Goal: Task Accomplishment & Management: Complete application form

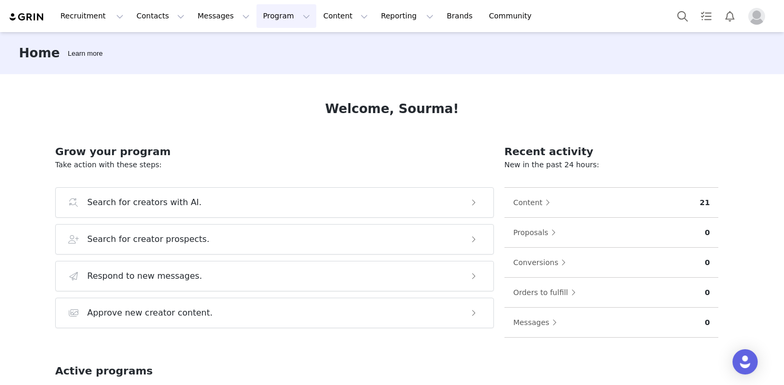
click at [267, 13] on button "Program Program" at bounding box center [287, 16] width 60 height 24
click at [273, 51] on p "Activations" at bounding box center [269, 46] width 40 height 11
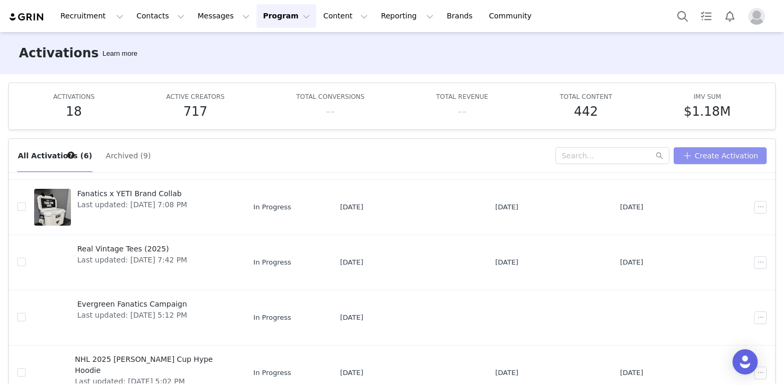
click at [721, 156] on button "Create Activation" at bounding box center [720, 155] width 93 height 17
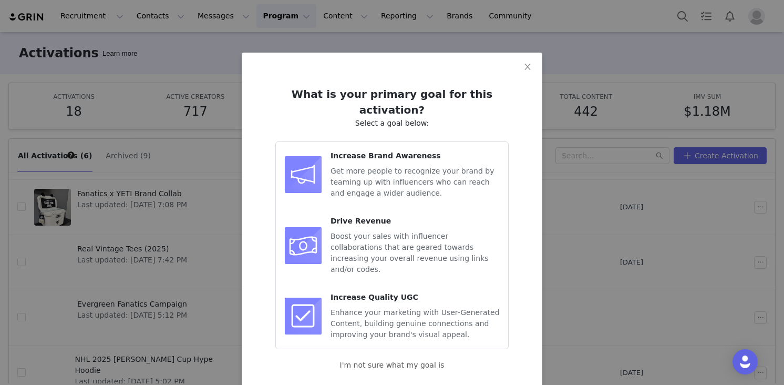
click at [395, 166] on div "Get more people to recognize your brand by teaming up with influencers who can …" at bounding box center [415, 182] width 169 height 33
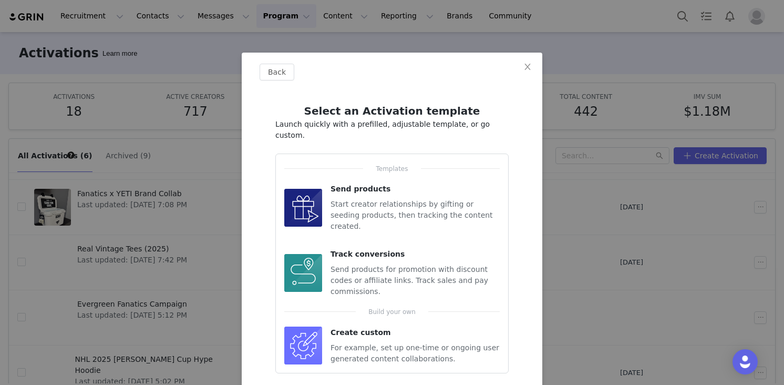
click at [381, 199] on div "Start creator relationships by gifting or seeding products, then tracking the c…" at bounding box center [415, 215] width 169 height 33
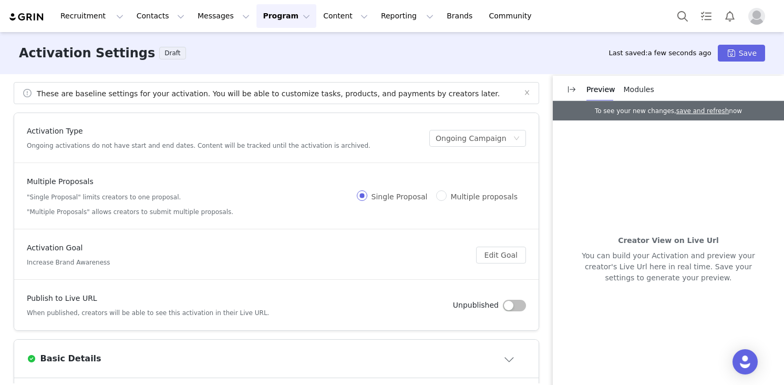
click at [257, 13] on button "Program Program" at bounding box center [287, 16] width 60 height 24
click at [261, 46] on p "Activations" at bounding box center [269, 46] width 40 height 11
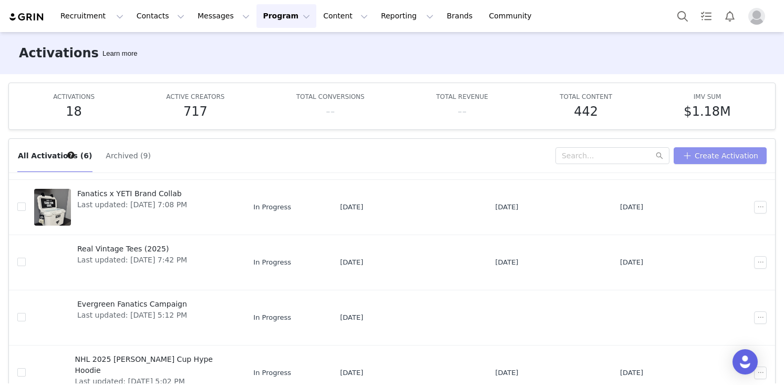
click at [709, 158] on button "Create Activation" at bounding box center [720, 155] width 93 height 17
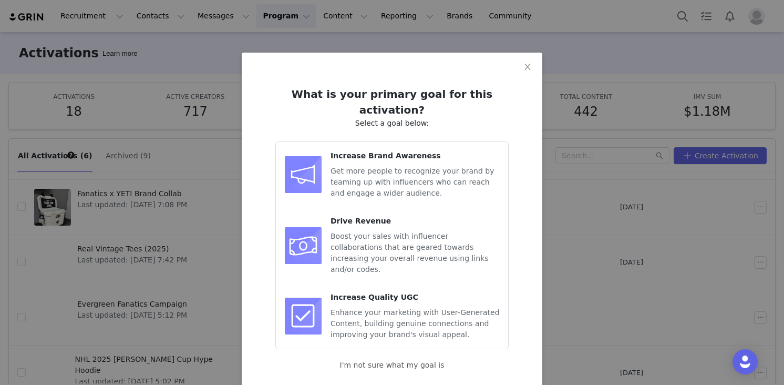
click at [375, 170] on span "Get more people to recognize your brand by teaming up with influencers who can …" at bounding box center [413, 182] width 164 height 30
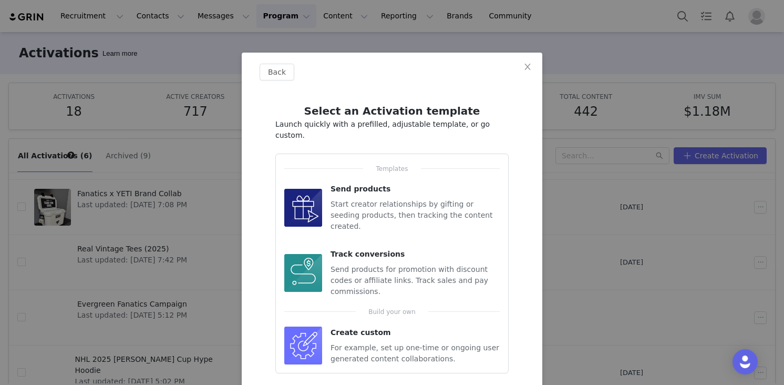
click at [356, 342] on div "For example, set up one-time or ongoing user generated content collaborations." at bounding box center [415, 353] width 169 height 22
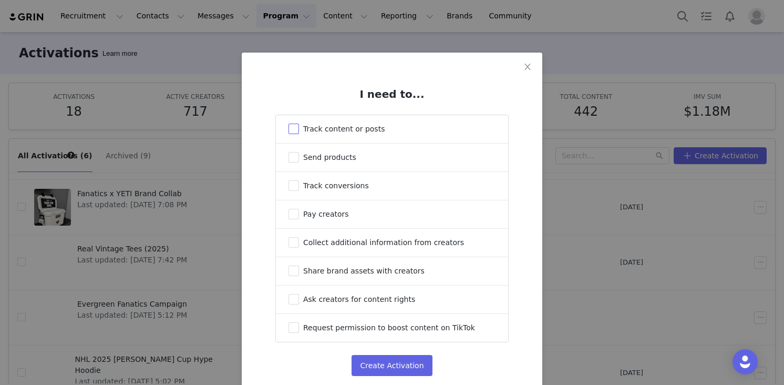
click at [333, 132] on span "Track content or posts" at bounding box center [343, 129] width 81 height 8
click at [299, 132] on input "Track content or posts" at bounding box center [294, 129] width 11 height 11
checkbox input "true"
click at [379, 364] on button "Create Activation" at bounding box center [392, 365] width 80 height 21
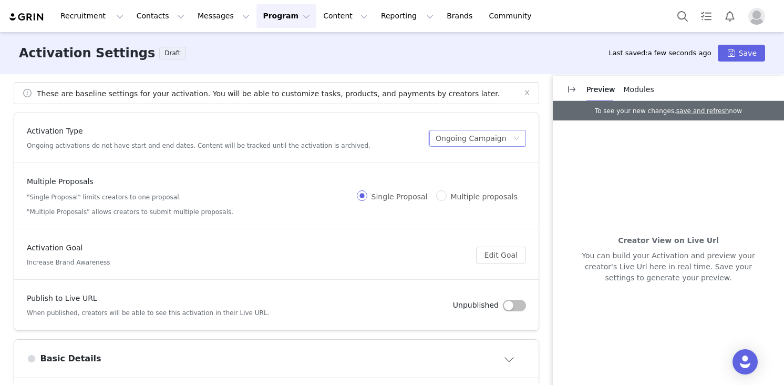
click at [466, 139] on div "Ongoing Campaign" at bounding box center [471, 138] width 71 height 16
click at [458, 175] on li "Scheduled Campaign" at bounding box center [473, 176] width 105 height 17
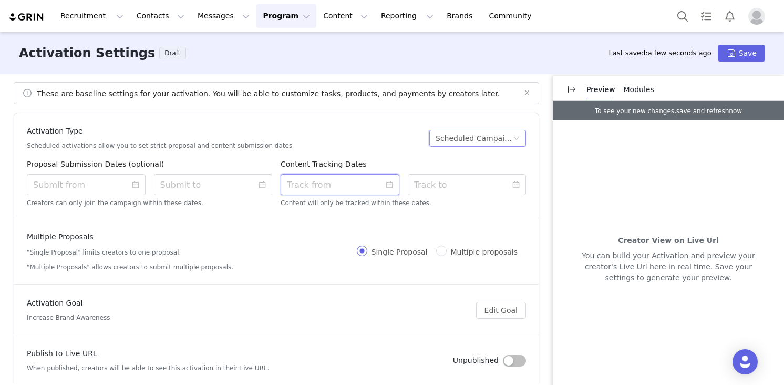
click at [355, 182] on input at bounding box center [340, 184] width 119 height 21
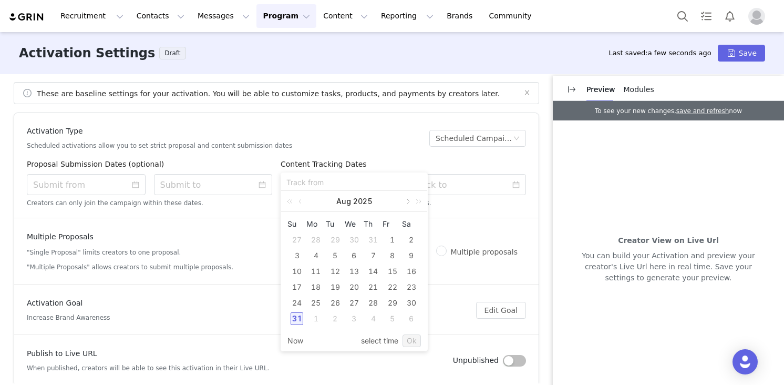
click at [409, 202] on link at bounding box center [407, 201] width 9 height 21
click at [374, 256] on div "11" at bounding box center [373, 255] width 13 height 13
type input "[DATE] 8:10 PM"
click at [412, 344] on link "Ok" at bounding box center [412, 340] width 18 height 13
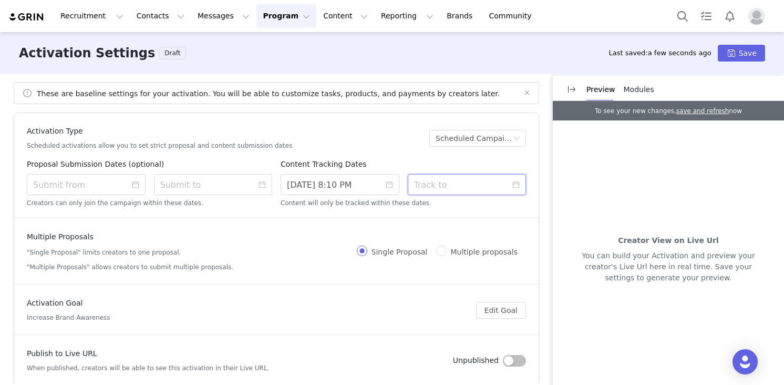
click at [458, 191] on input at bounding box center [467, 184] width 119 height 21
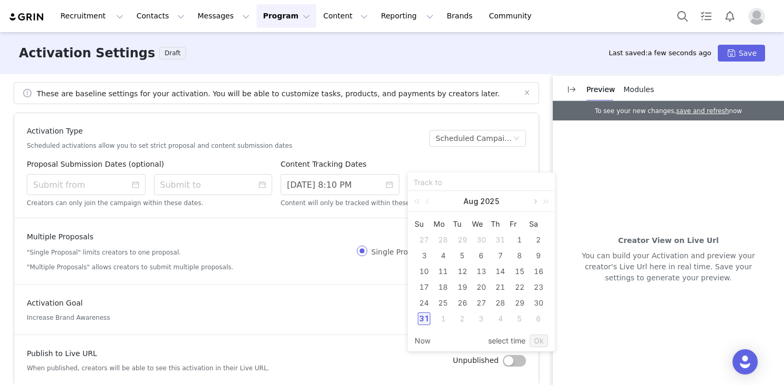
click at [535, 201] on link at bounding box center [534, 201] width 9 height 21
click at [540, 252] on div "11" at bounding box center [539, 255] width 13 height 13
type input "[DATE] 8:10 PM"
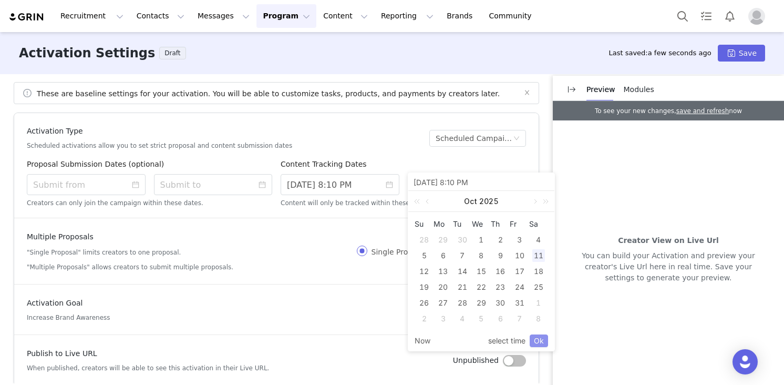
click at [541, 336] on link "Ok" at bounding box center [539, 340] width 18 height 13
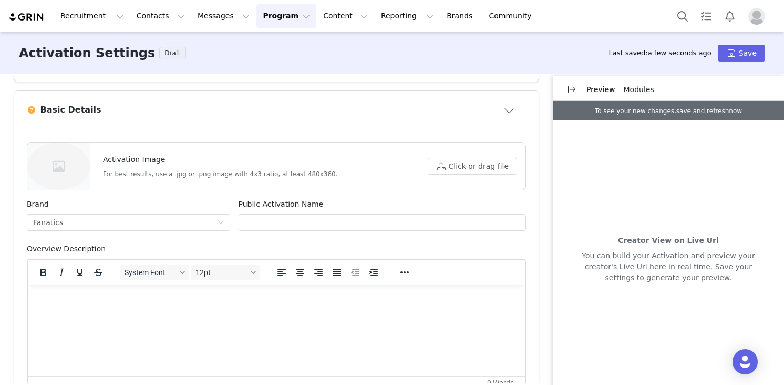
scroll to position [319, 0]
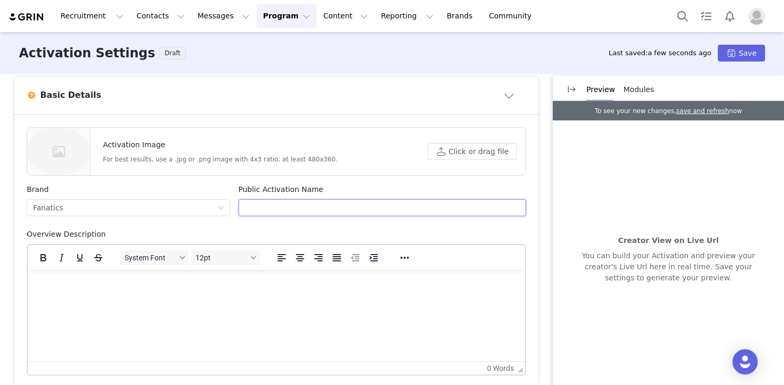
click at [298, 203] on input "text" at bounding box center [383, 207] width 288 height 17
paste input "NFL Crocs"
click at [264, 208] on input "NFL Crocs" at bounding box center [383, 207] width 288 height 17
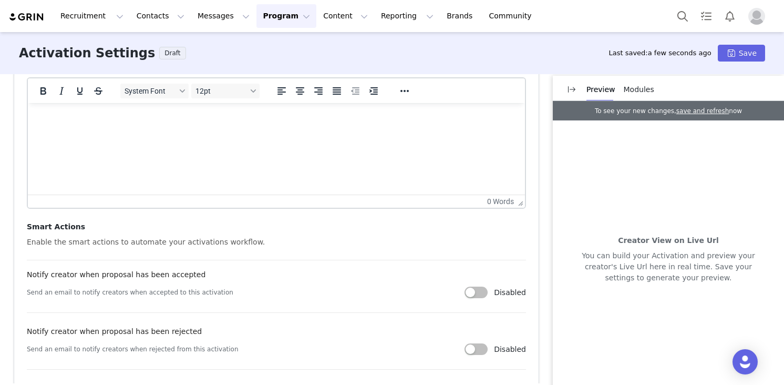
scroll to position [538, 0]
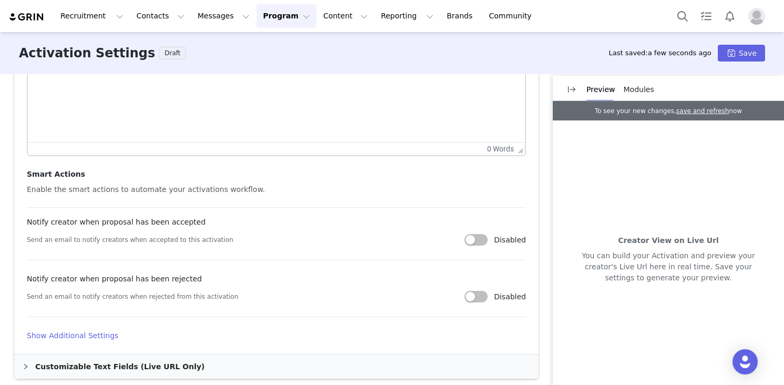
type input "NFL x Crocs"
click at [68, 339] on h4 "Show Additional Settings" at bounding box center [276, 335] width 499 height 11
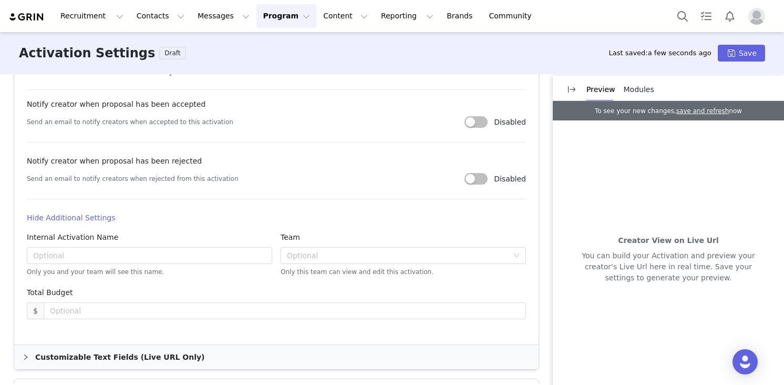
scroll to position [715, 0]
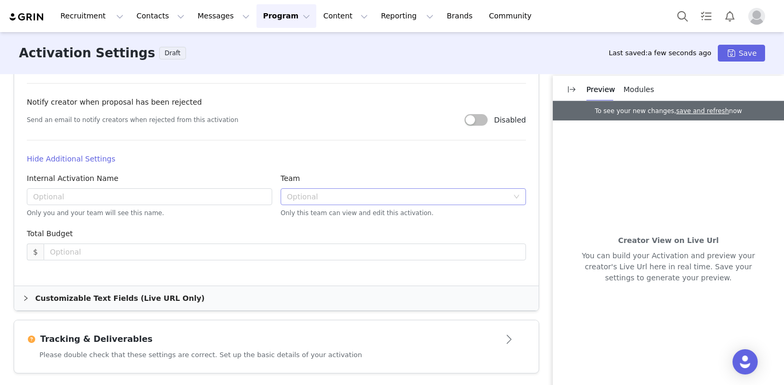
click at [342, 200] on div "Optional" at bounding box center [397, 196] width 221 height 11
click at [328, 218] on li "Fanatics Brand" at bounding box center [404, 217] width 246 height 17
click at [327, 162] on h4 "Hide Additional Settings" at bounding box center [276, 159] width 499 height 11
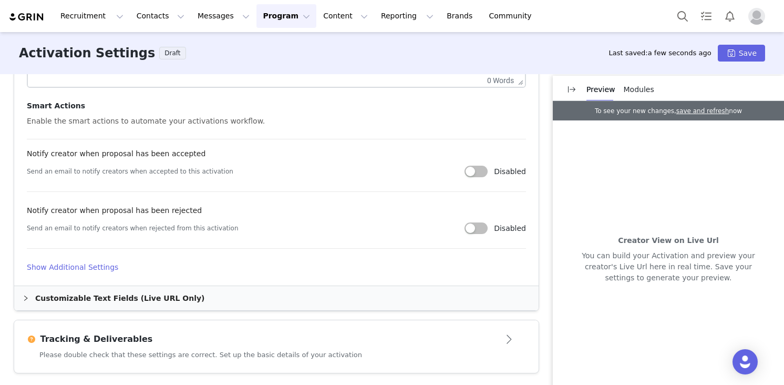
click at [299, 352] on div "Please double check that these settings are correct. Set up the basic details o…" at bounding box center [276, 361] width 525 height 23
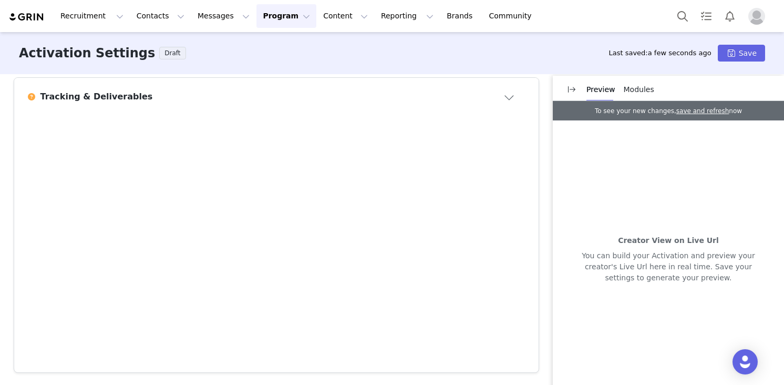
scroll to position [401, 0]
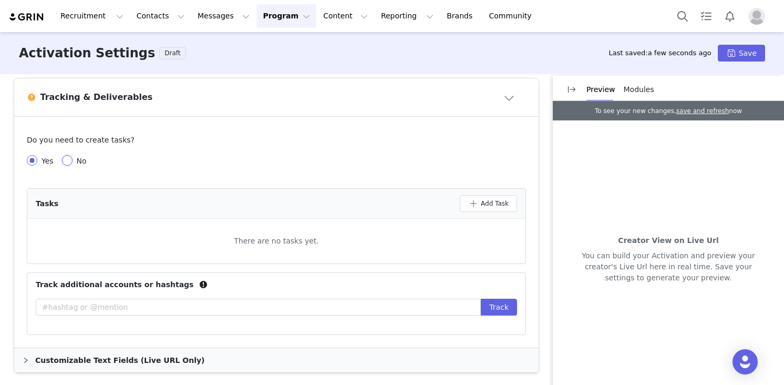
click at [66, 159] on input "No" at bounding box center [67, 160] width 11 height 11
radio input "true"
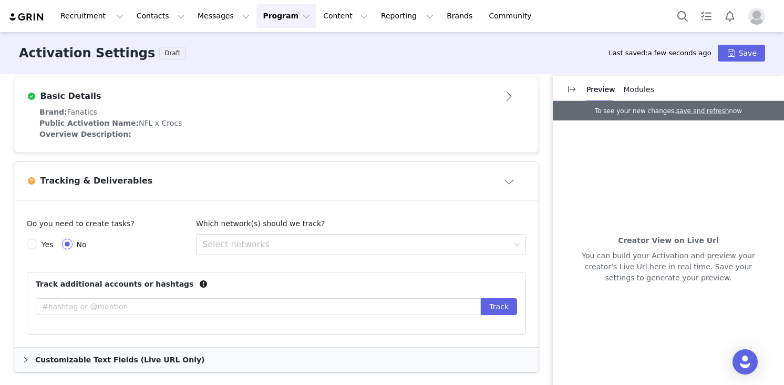
scroll to position [318, 0]
click at [288, 246] on div "Select networks" at bounding box center [356, 244] width 308 height 11
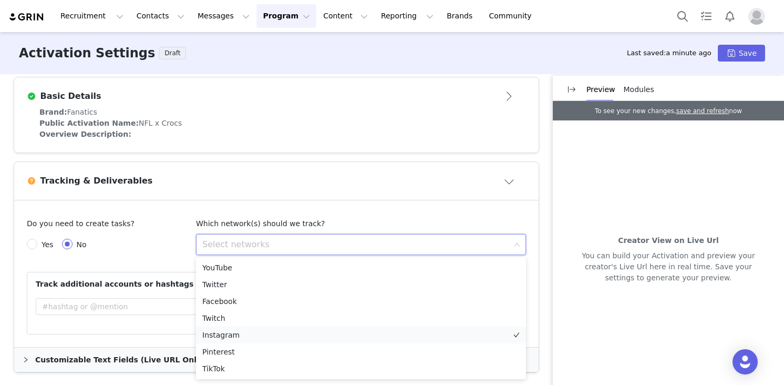
click at [238, 333] on li "Instagram" at bounding box center [361, 335] width 330 height 17
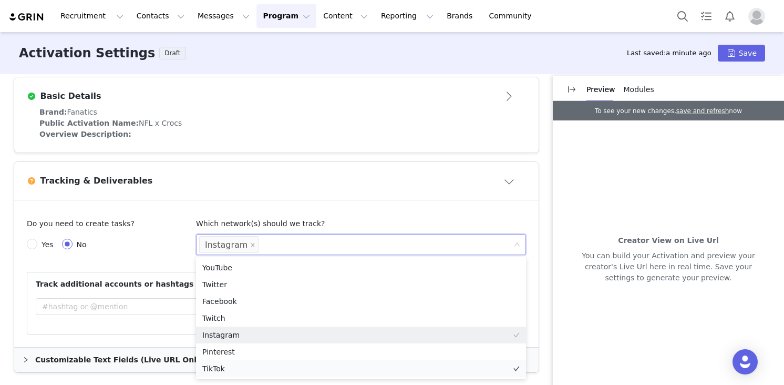
click at [228, 369] on li "TikTok" at bounding box center [361, 368] width 330 height 17
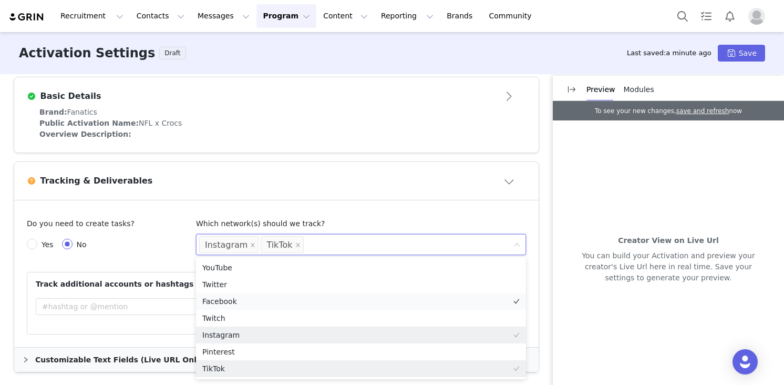
click at [234, 299] on li "Facebook" at bounding box center [361, 301] width 330 height 17
click at [232, 288] on li "Twitter" at bounding box center [361, 284] width 330 height 17
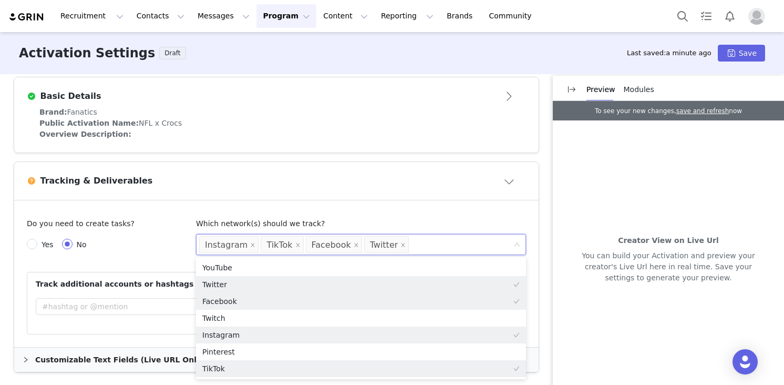
click at [336, 193] on article "Tracking & Deliverables" at bounding box center [276, 181] width 525 height 38
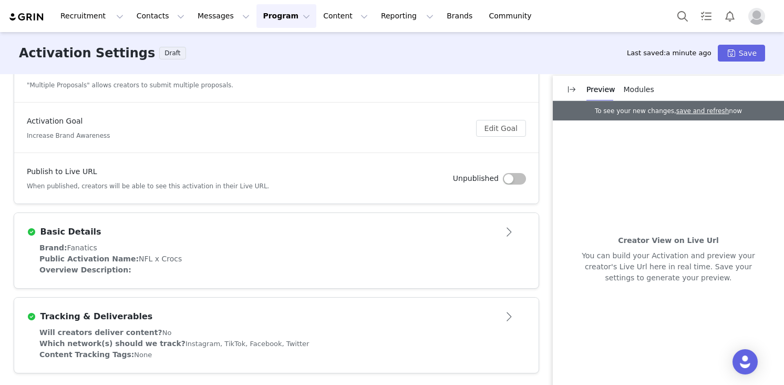
click at [316, 330] on div "Will creators deliver content? No" at bounding box center [276, 332] width 474 height 11
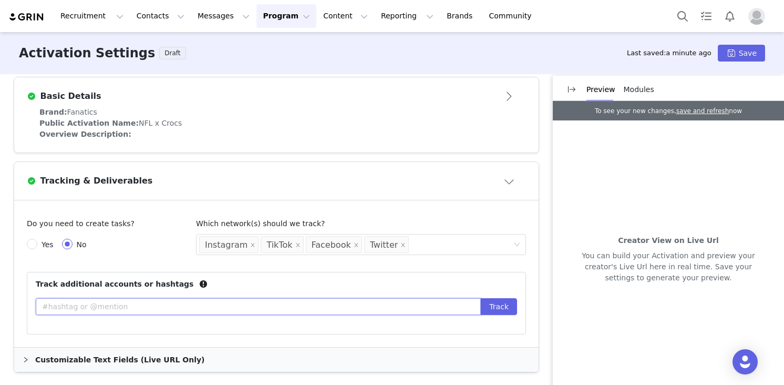
click at [224, 311] on input "text" at bounding box center [258, 306] width 445 height 17
type input "@fanatics"
click at [481, 298] on button "Track" at bounding box center [499, 306] width 36 height 17
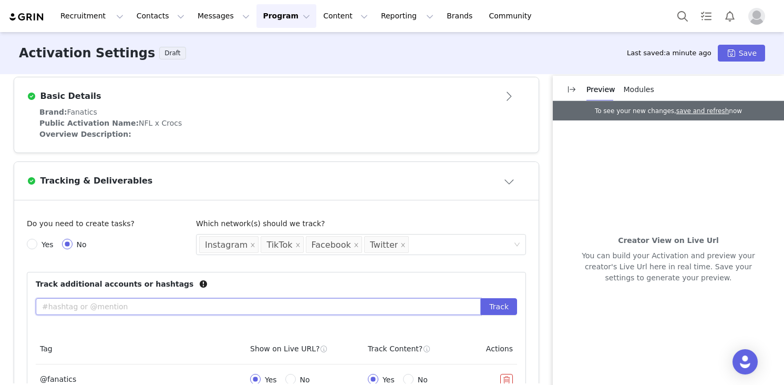
type input "@"
type input "#fanatics"
click at [481, 298] on button "Track" at bounding box center [499, 306] width 36 height 17
type input "@crocs"
click at [481, 298] on button "Track" at bounding box center [499, 306] width 36 height 17
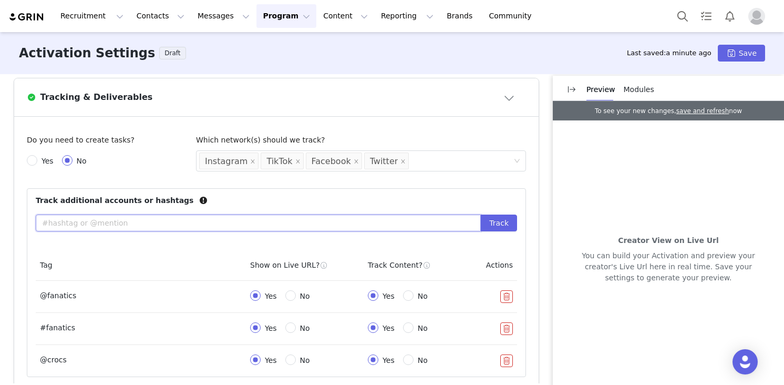
scroll to position [444, 0]
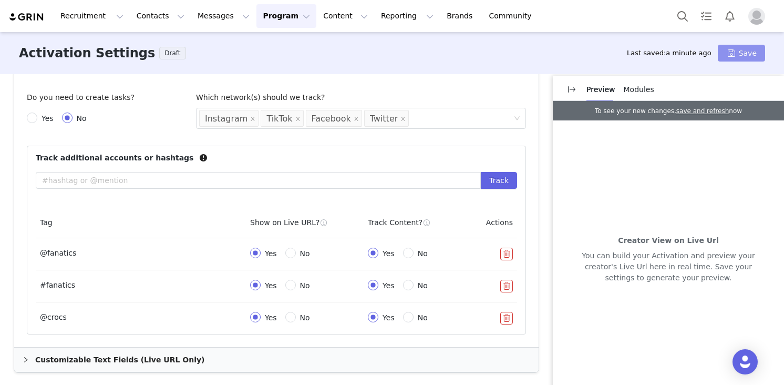
click at [737, 48] on button "Save" at bounding box center [741, 53] width 47 height 17
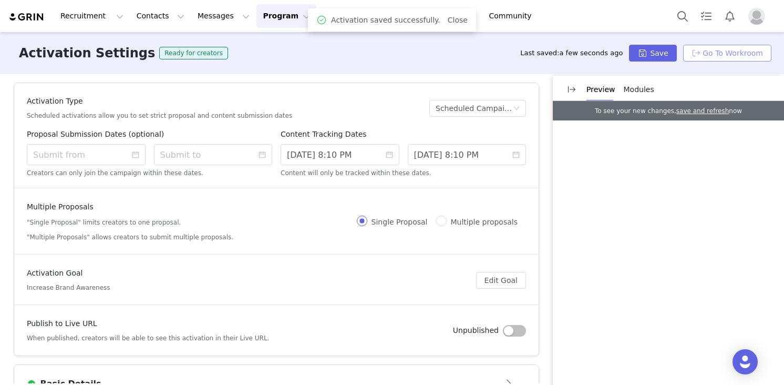
click at [749, 55] on button "Go To Workroom" at bounding box center [728, 53] width 88 height 17
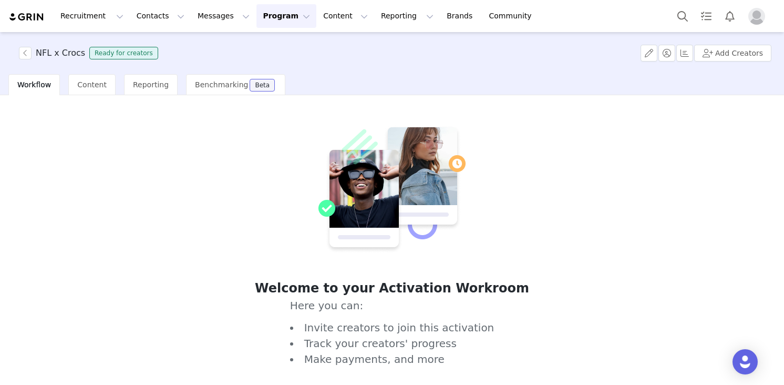
click at [257, 16] on button "Program Program" at bounding box center [287, 16] width 60 height 24
click at [259, 49] on p "Activations" at bounding box center [269, 46] width 40 height 11
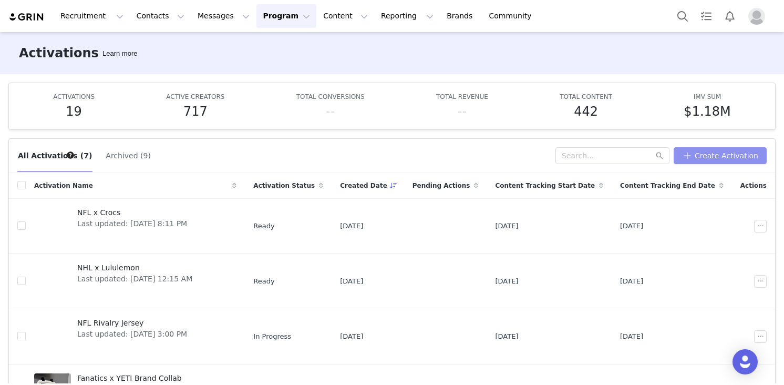
click at [705, 150] on button "Create Activation" at bounding box center [720, 155] width 93 height 17
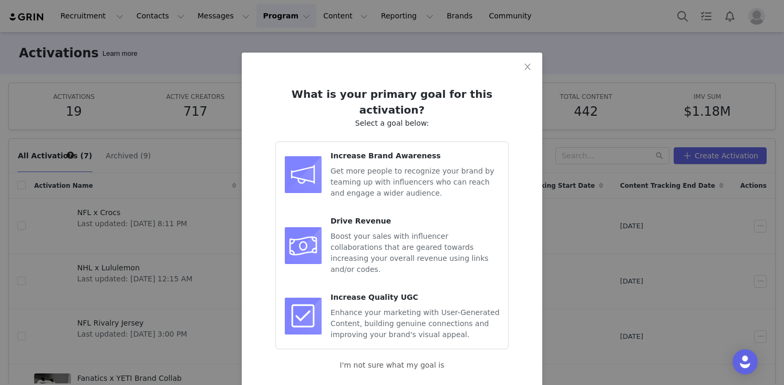
click at [362, 166] on div "Get more people to recognize your brand by teaming up with influencers who can …" at bounding box center [415, 182] width 169 height 33
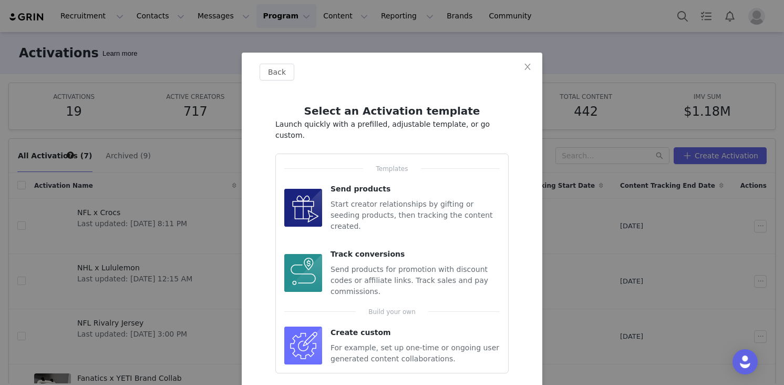
click at [365, 327] on div "Create custom" at bounding box center [415, 332] width 169 height 11
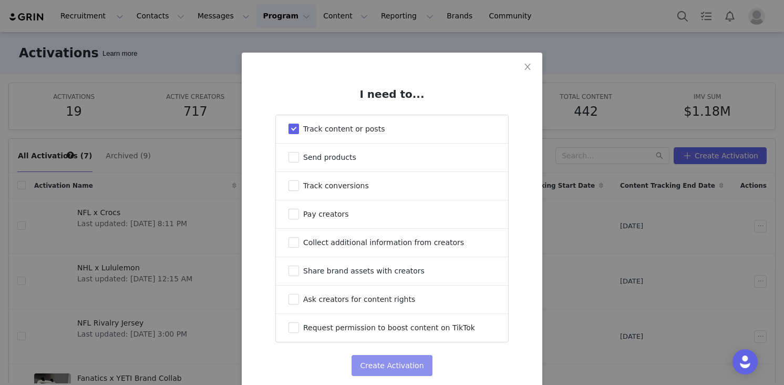
click at [376, 362] on button "Create Activation" at bounding box center [392, 365] width 80 height 21
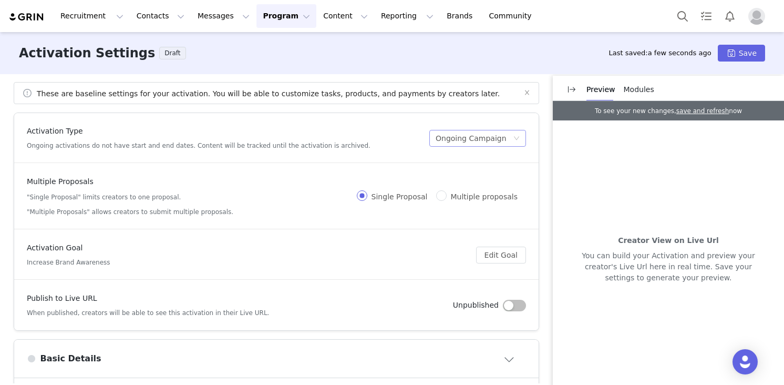
click at [504, 131] on div "Ongoing Campaign" at bounding box center [474, 138] width 77 height 16
click at [483, 182] on li "Scheduled Campaign" at bounding box center [473, 176] width 105 height 17
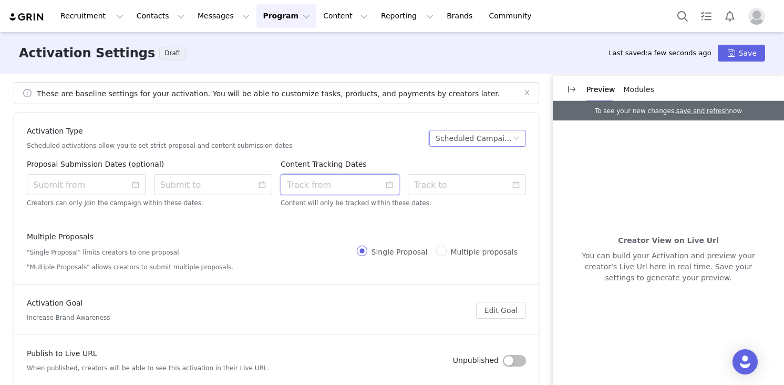
click at [355, 184] on input at bounding box center [340, 184] width 119 height 21
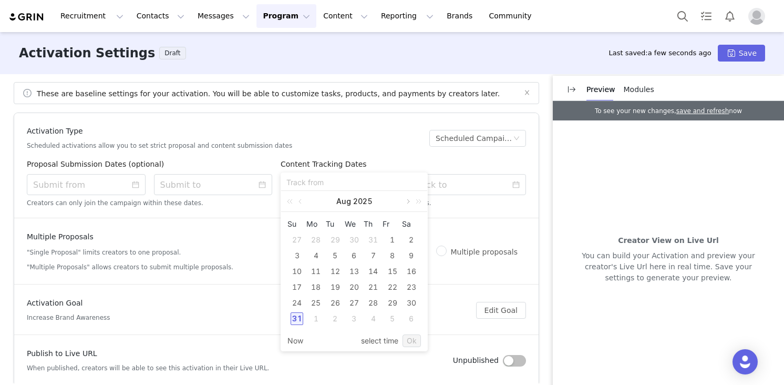
click at [407, 200] on link at bounding box center [407, 201] width 9 height 21
click at [335, 271] on div "16" at bounding box center [335, 271] width 13 height 13
type input "[DATE] 8:12 PM"
click at [407, 336] on link "Ok" at bounding box center [412, 340] width 18 height 13
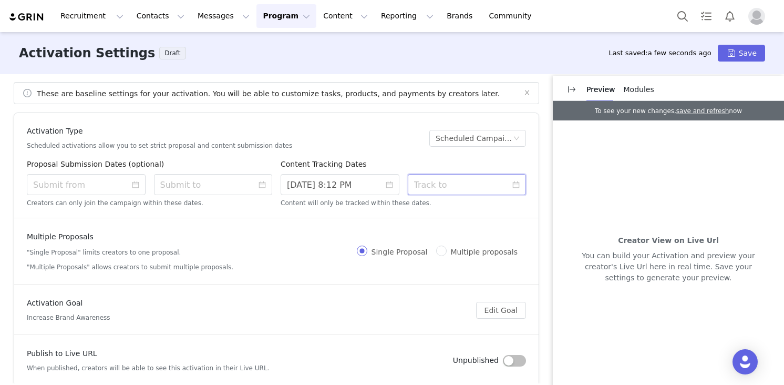
click at [455, 183] on input at bounding box center [467, 184] width 119 height 21
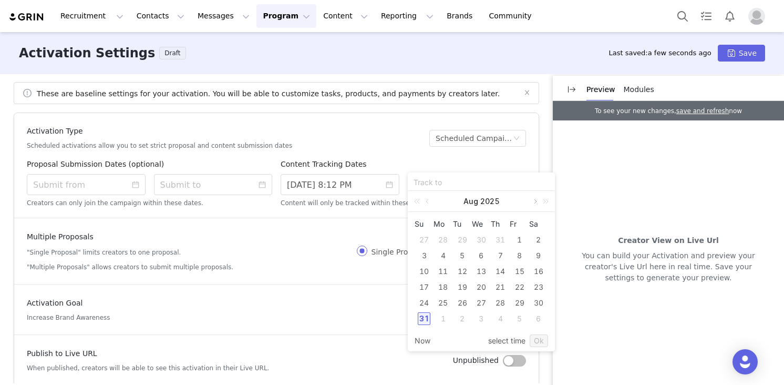
click at [535, 201] on link at bounding box center [534, 201] width 9 height 21
click at [498, 270] on div "16" at bounding box center [500, 271] width 13 height 13
type input "[DATE] 8:12 PM"
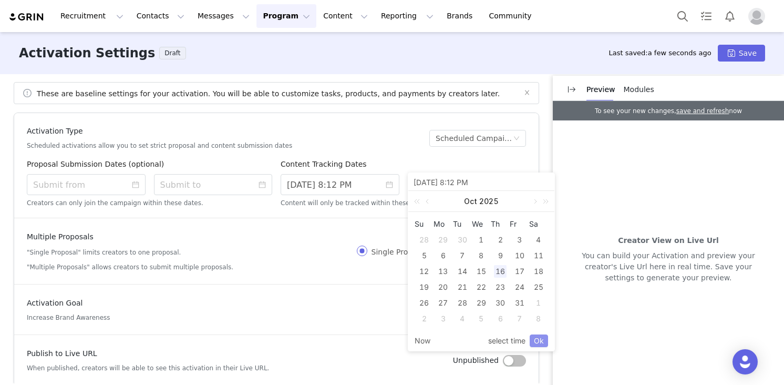
click at [536, 338] on link "Ok" at bounding box center [539, 340] width 18 height 13
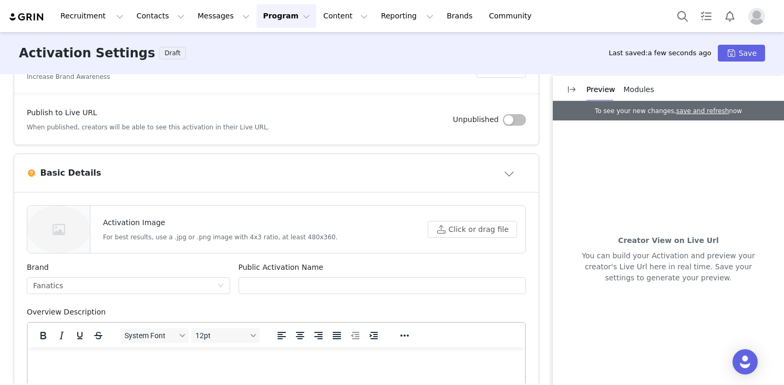
scroll to position [266, 0]
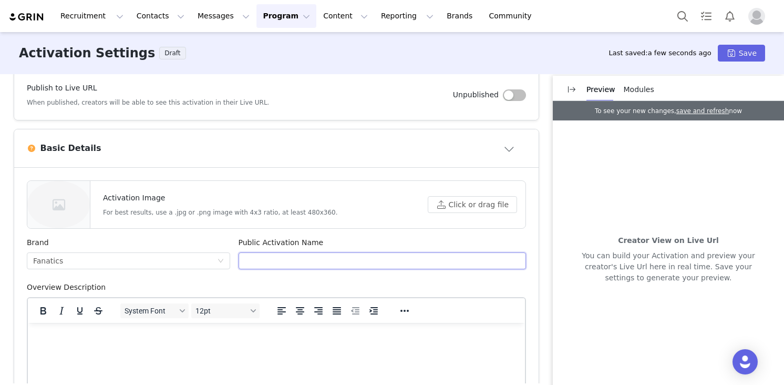
click at [328, 262] on input "text" at bounding box center [383, 260] width 288 height 17
paste input "Off-Season Puffers NFL, WNBA, NBA"
drag, startPoint x: 328, startPoint y: 260, endPoint x: 420, endPoint y: 260, distance: 92.5
click at [420, 260] on input "Off-Season Puffers NFL, WNBA, NBA" at bounding box center [383, 260] width 288 height 17
paste input "NFL, WNBA, NBA"
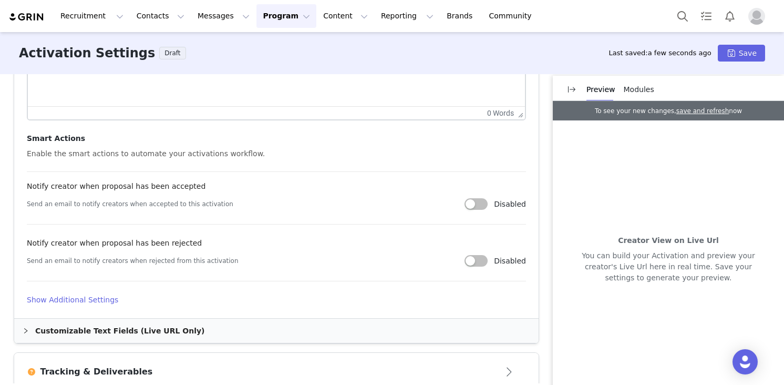
scroll to position [606, 0]
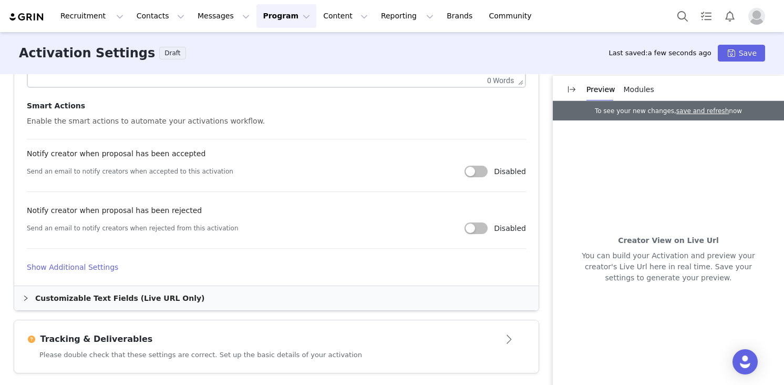
type input "NFL, WNBA, NBA - Off-Season Puffers"
click at [82, 261] on article "Activation Image For best results, use a .jpg or .png image with 4x3 ratio, at …" at bounding box center [276, 56] width 525 height 458
click at [103, 270] on h4 "Show Additional Settings" at bounding box center [276, 267] width 499 height 11
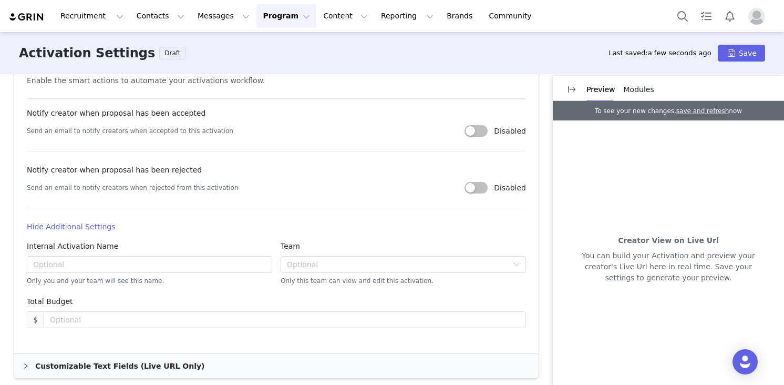
scroll to position [652, 0]
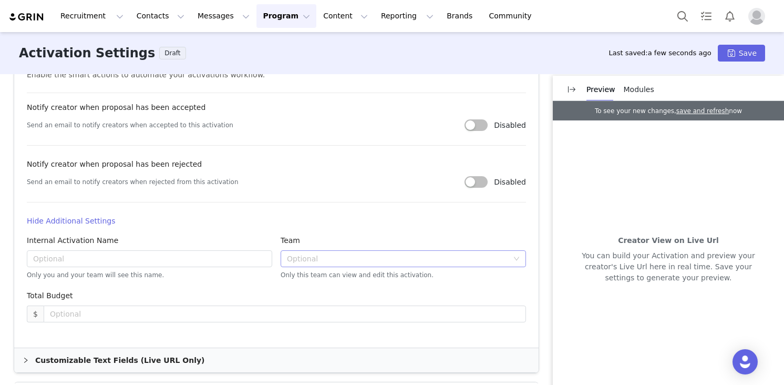
click at [322, 259] on div "Optional" at bounding box center [397, 258] width 221 height 11
click at [315, 283] on li "Fanatics Brand" at bounding box center [404, 279] width 246 height 17
click at [264, 230] on article "Activation Image For best results, use a .jpg or .png image with 4x3 ratio, at …" at bounding box center [276, 64] width 525 height 567
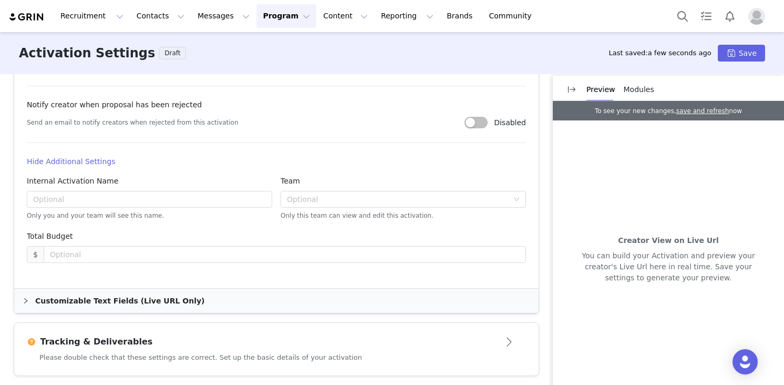
scroll to position [715, 0]
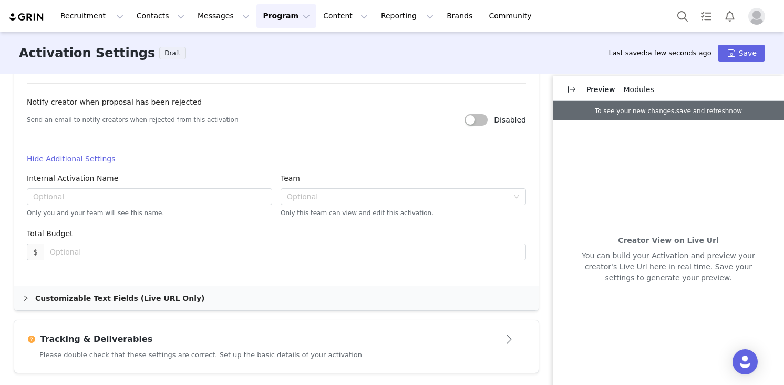
click at [259, 342] on div "Tracking & Deliverables" at bounding box center [259, 339] width 465 height 13
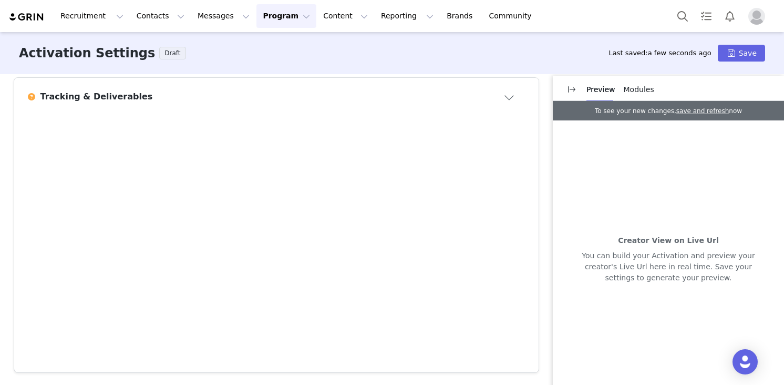
scroll to position [401, 0]
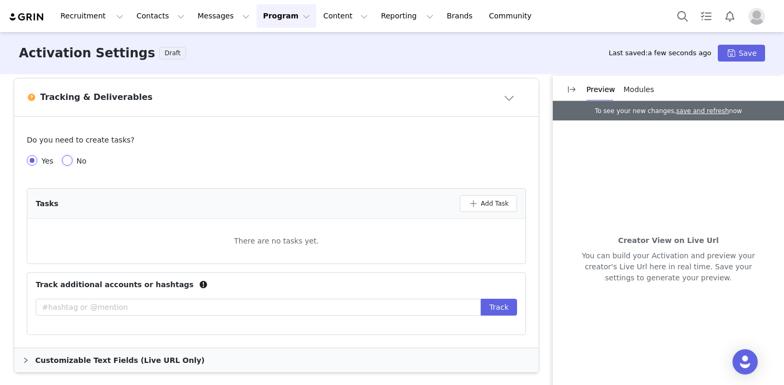
click at [70, 161] on input "No" at bounding box center [67, 160] width 11 height 11
radio input "true"
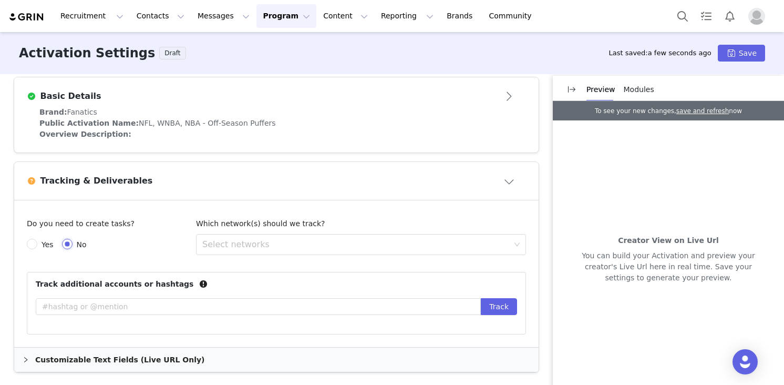
scroll to position [318, 0]
click at [222, 247] on div "Select networks" at bounding box center [356, 244] width 308 height 11
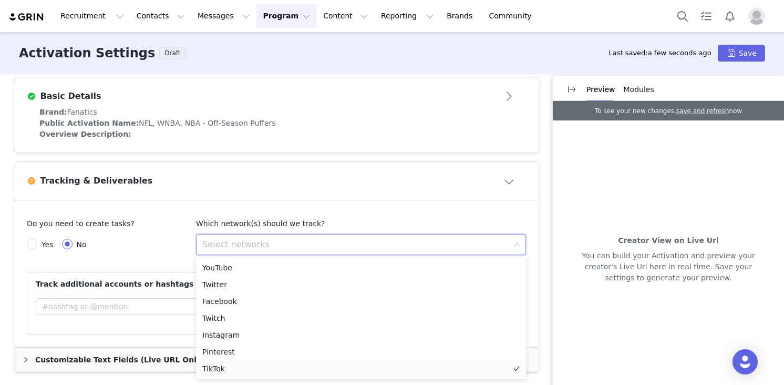
click at [221, 366] on li "TikTok" at bounding box center [361, 368] width 330 height 17
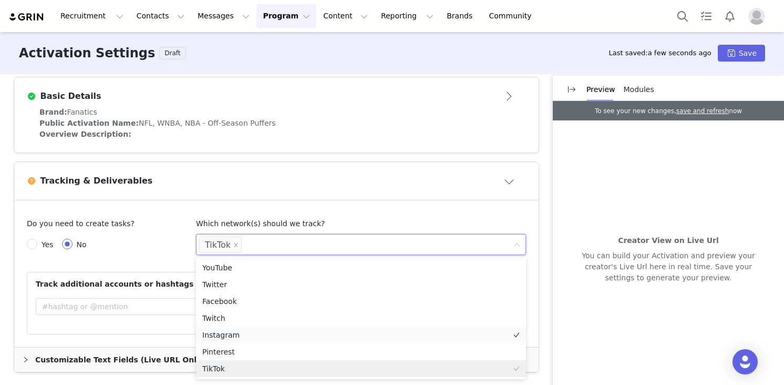
click at [228, 333] on li "Instagram" at bounding box center [361, 335] width 330 height 17
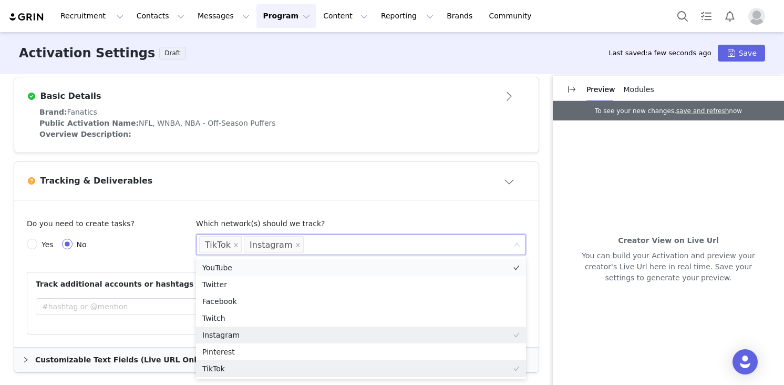
click at [230, 271] on li "YouTube" at bounding box center [361, 267] width 330 height 17
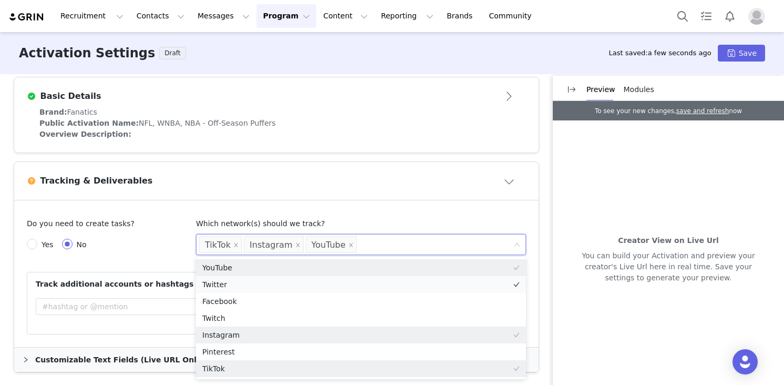
click at [228, 284] on li "Twitter" at bounding box center [361, 284] width 330 height 17
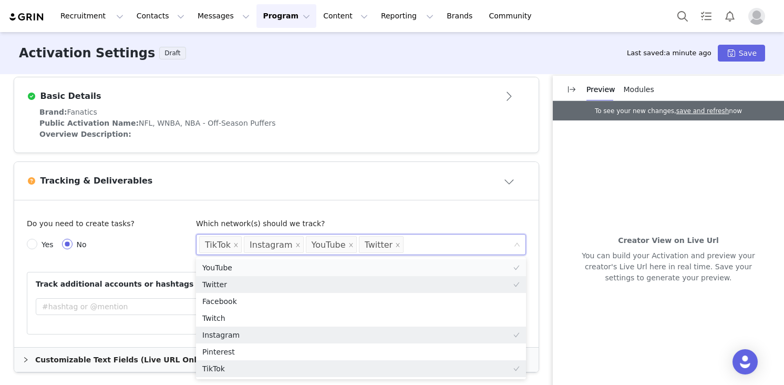
click at [227, 264] on li "YouTube" at bounding box center [361, 267] width 330 height 17
click at [228, 280] on li "Twitter" at bounding box center [361, 284] width 330 height 17
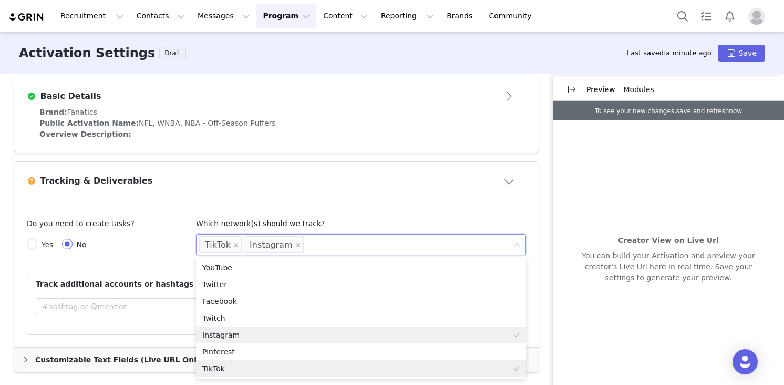
click at [195, 191] on article "Tracking & Deliverables" at bounding box center [276, 181] width 525 height 38
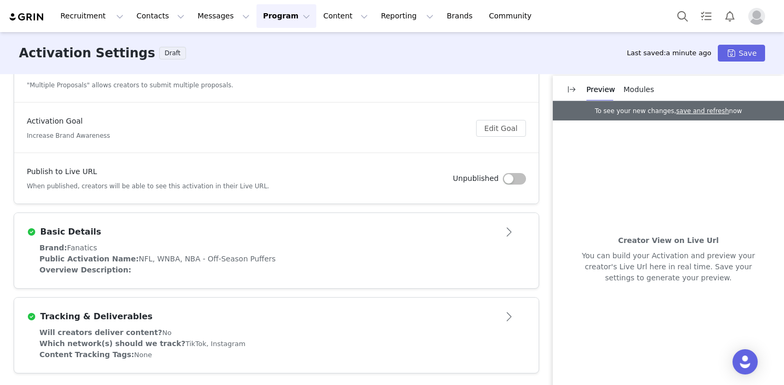
click at [231, 320] on div "Tracking & Deliverables" at bounding box center [259, 316] width 465 height 13
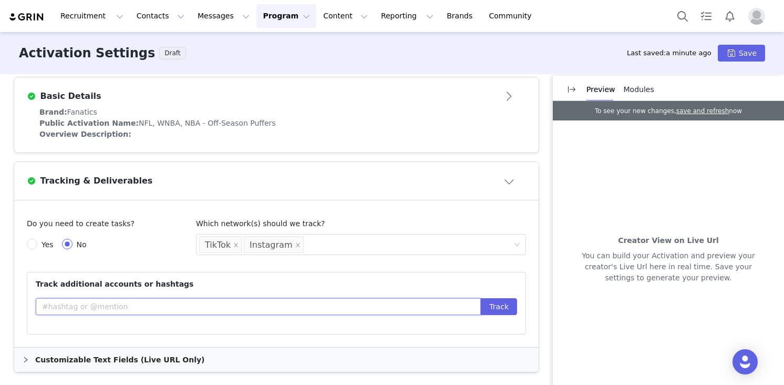
click at [171, 308] on input "text" at bounding box center [258, 306] width 445 height 17
type input "@fanatics"
click at [481, 298] on button "Track" at bounding box center [499, 306] width 36 height 17
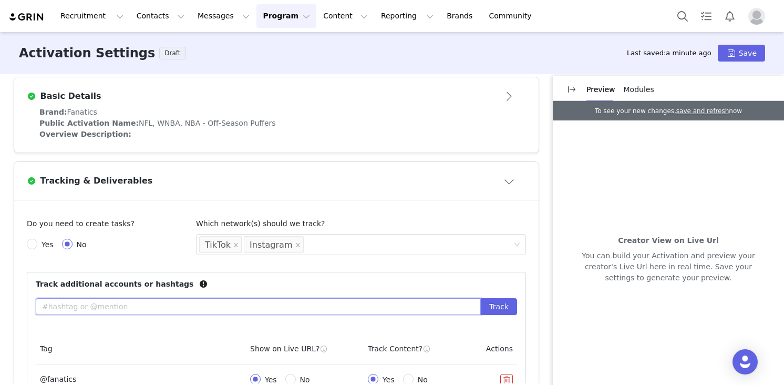
type input "@"
type input "#fanatics"
click at [481, 298] on button "Track" at bounding box center [499, 306] width 36 height 17
paste input "offseasonbrand"
type input "@offseasonbrand"
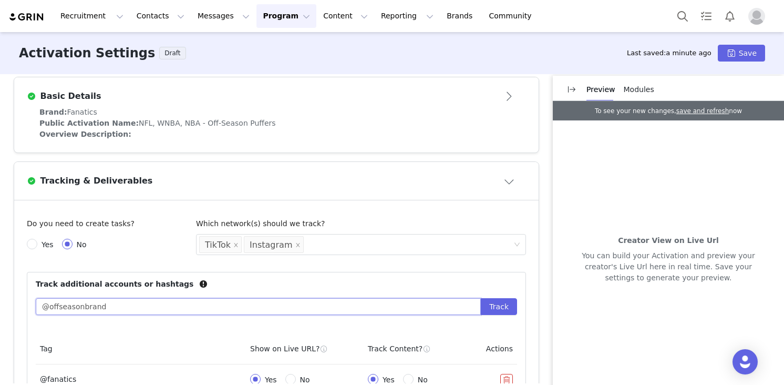
click at [481, 298] on button "Track" at bounding box center [499, 306] width 36 height 17
paste input "offseasonbrand"
type input "#offseasonbrand"
click at [481, 298] on button "Track" at bounding box center [499, 306] width 36 height 17
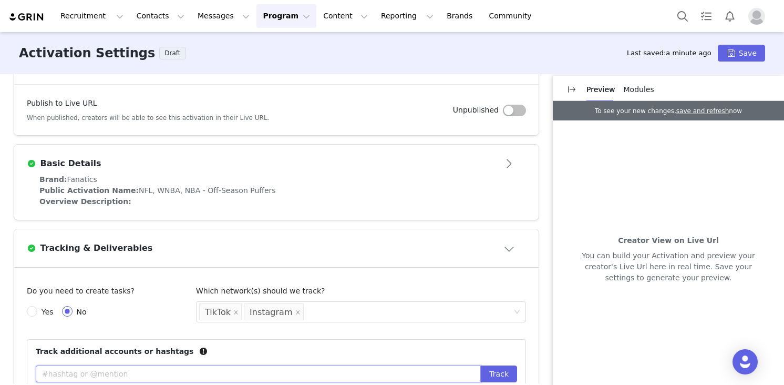
scroll to position [294, 0]
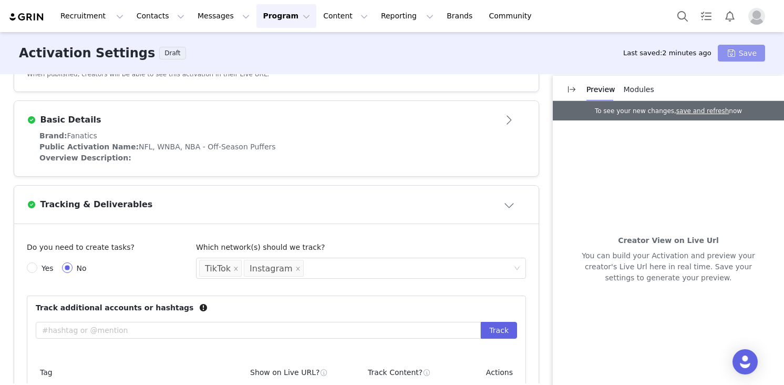
click at [744, 54] on button "Save" at bounding box center [741, 53] width 47 height 17
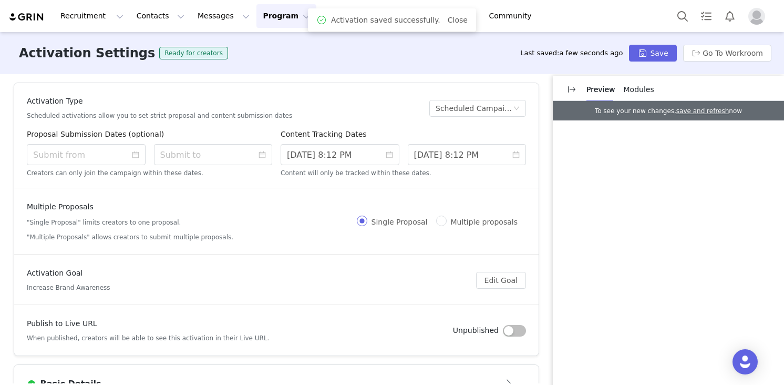
click at [267, 15] on button "Program Program" at bounding box center [287, 16] width 60 height 24
click at [271, 43] on p "Activations" at bounding box center [269, 46] width 40 height 11
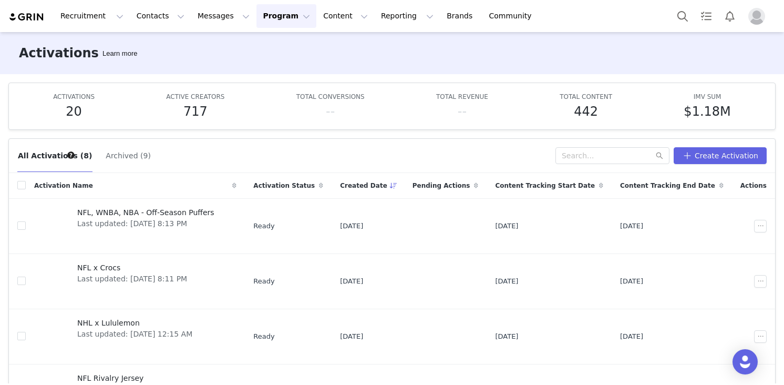
click at [694, 167] on div "All Activations (8) Archived (9) Create Activation" at bounding box center [392, 156] width 767 height 34
click at [695, 155] on button "Create Activation" at bounding box center [720, 155] width 93 height 17
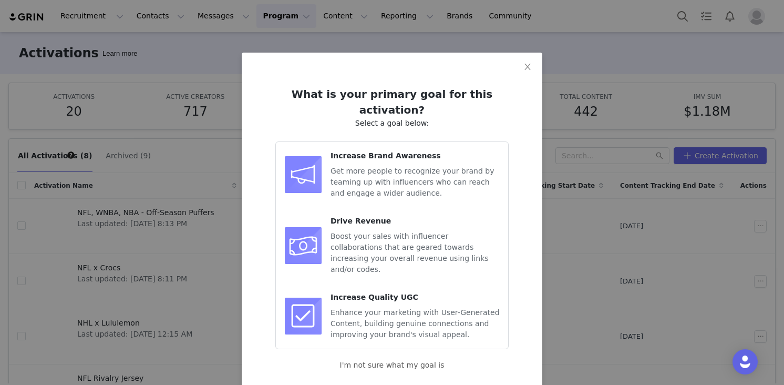
click at [350, 178] on span "Get more people to recognize your brand by teaming up with influencers who can …" at bounding box center [413, 182] width 164 height 30
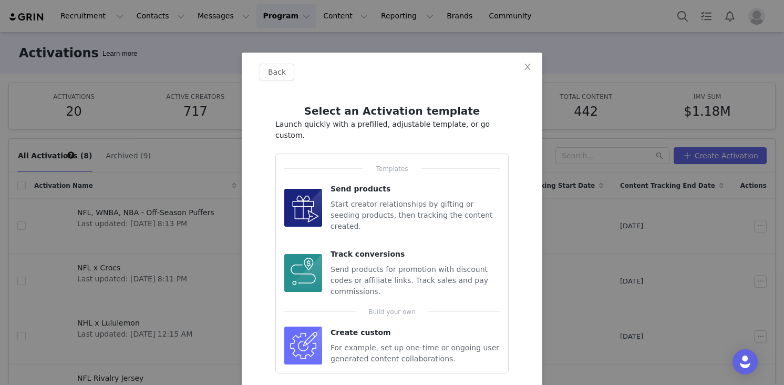
click at [350, 342] on div "For example, set up one-time or ongoing user generated content collaborations." at bounding box center [415, 353] width 169 height 22
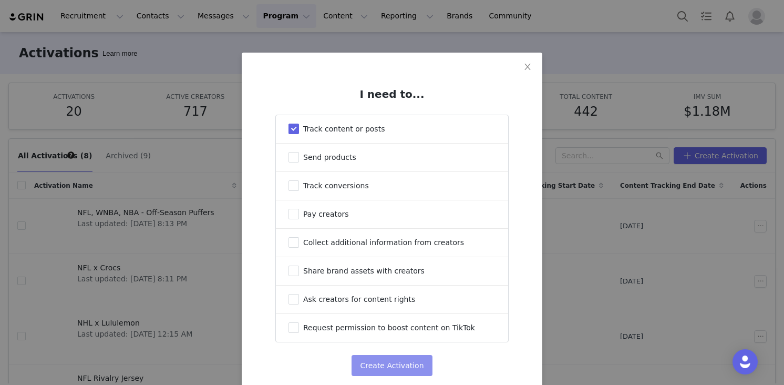
click at [401, 368] on button "Create Activation" at bounding box center [392, 365] width 80 height 21
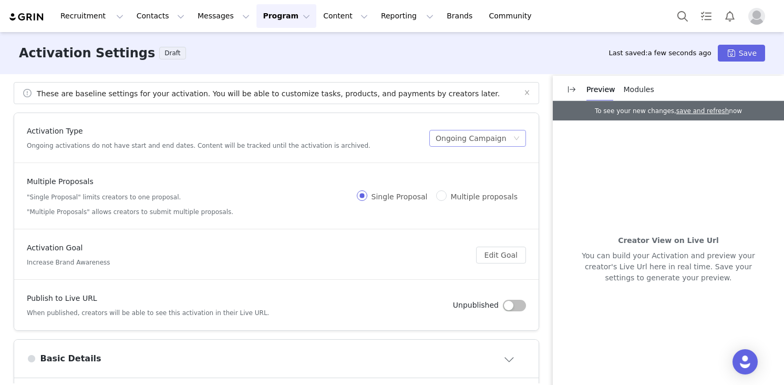
click at [459, 135] on div "Ongoing Campaign" at bounding box center [471, 138] width 71 height 16
click at [448, 172] on li "Scheduled Campaign" at bounding box center [473, 176] width 105 height 17
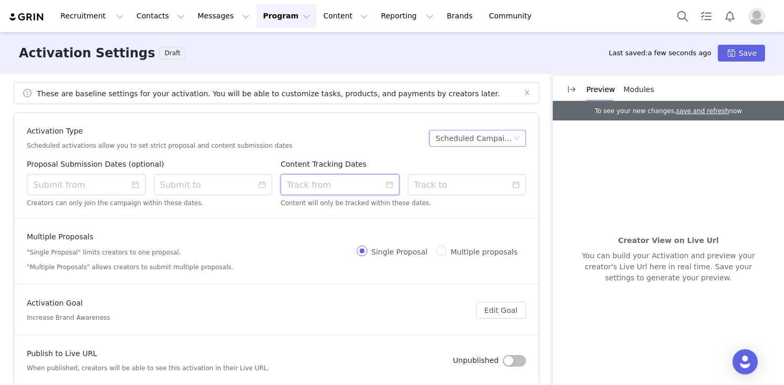
click at [341, 183] on input at bounding box center [340, 184] width 119 height 21
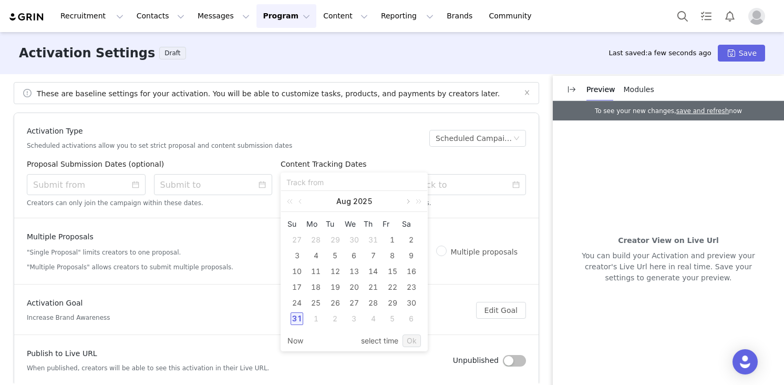
click at [407, 203] on link at bounding box center [407, 201] width 9 height 21
click at [411, 286] on div "27" at bounding box center [411, 287] width 13 height 13
type input "[DATE] 8:14 PM"
click at [410, 343] on link "Ok" at bounding box center [412, 340] width 18 height 13
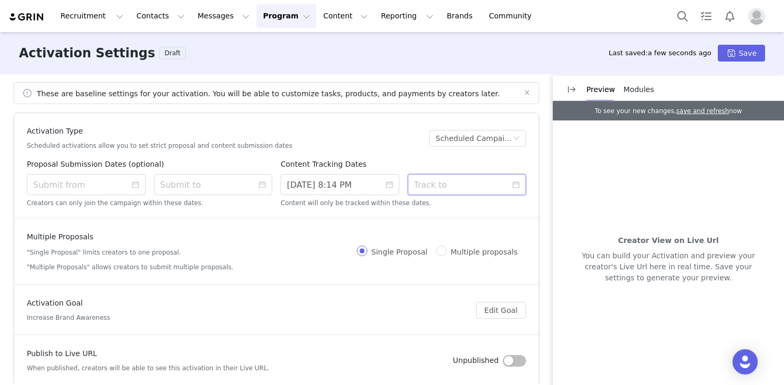
click at [483, 189] on input at bounding box center [467, 184] width 119 height 21
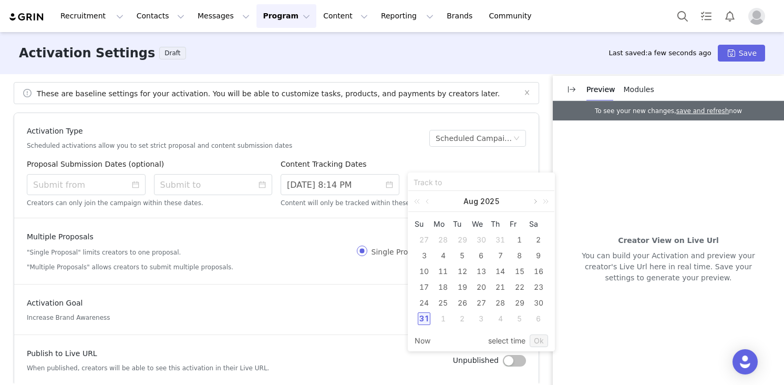
click at [536, 202] on link at bounding box center [534, 201] width 9 height 21
click at [516, 300] on div "31" at bounding box center [520, 303] width 13 height 13
type input "[DATE] 8:14 PM"
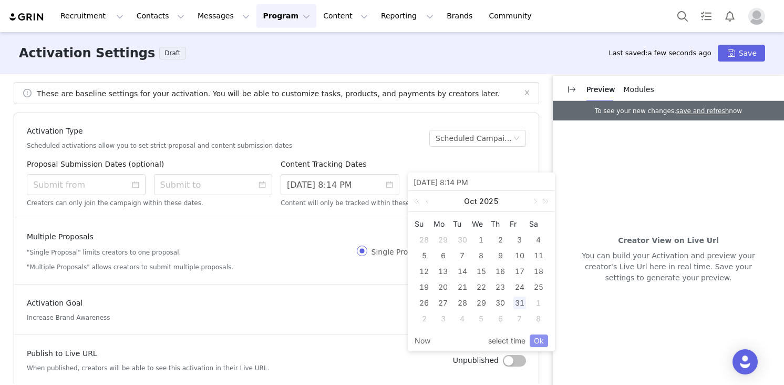
click at [537, 339] on link "Ok" at bounding box center [539, 340] width 18 height 13
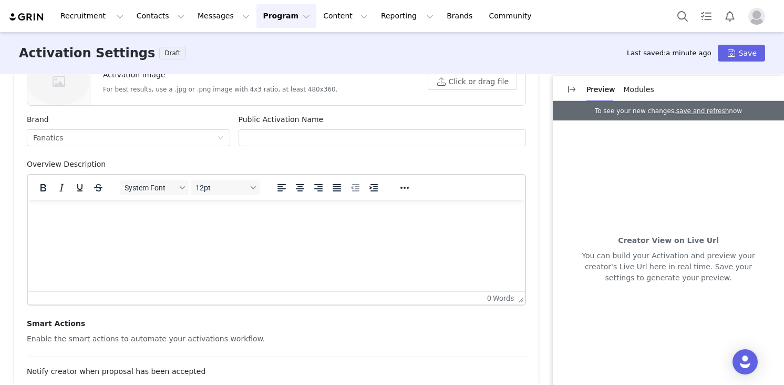
scroll to position [390, 0]
click at [295, 138] on input "text" at bounding box center [383, 136] width 288 height 17
paste input "NFL Football x Football"
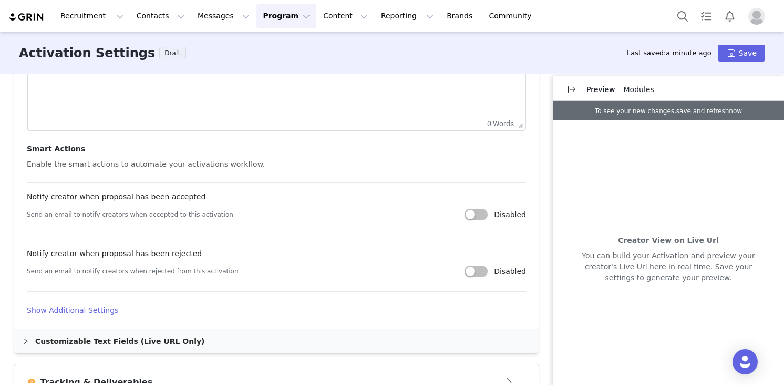
scroll to position [567, 0]
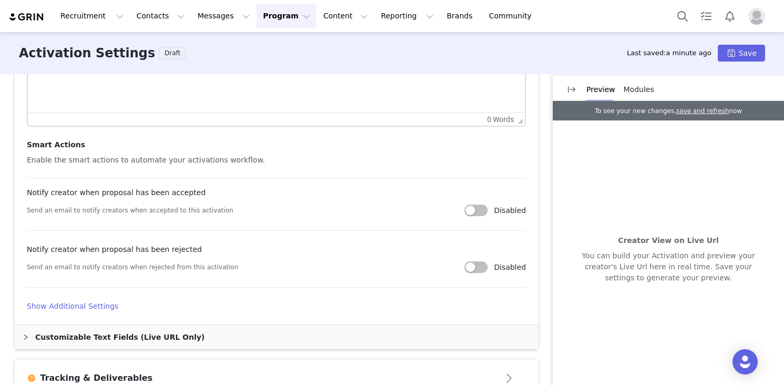
type input "NFL Football x Football"
click at [100, 304] on h4 "Show Additional Settings" at bounding box center [276, 306] width 499 height 11
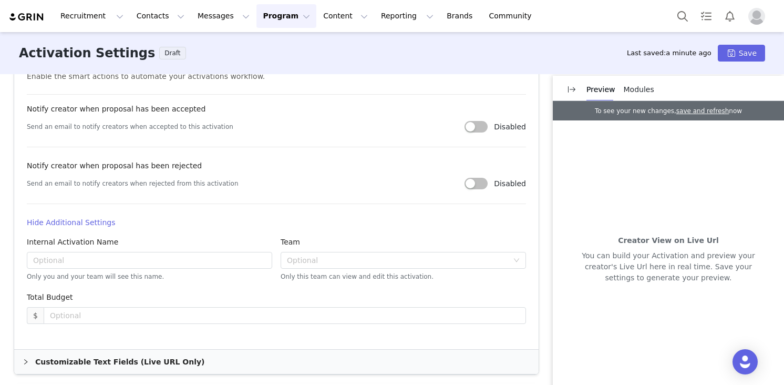
scroll to position [715, 0]
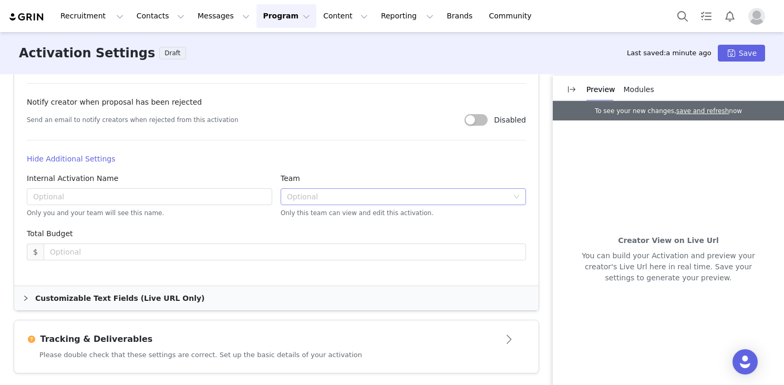
click at [330, 198] on div "Optional" at bounding box center [397, 196] width 221 height 11
click at [315, 213] on li "Fanatics Brand" at bounding box center [404, 217] width 246 height 17
click at [207, 339] on div "Tracking & Deliverables" at bounding box center [259, 339] width 465 height 13
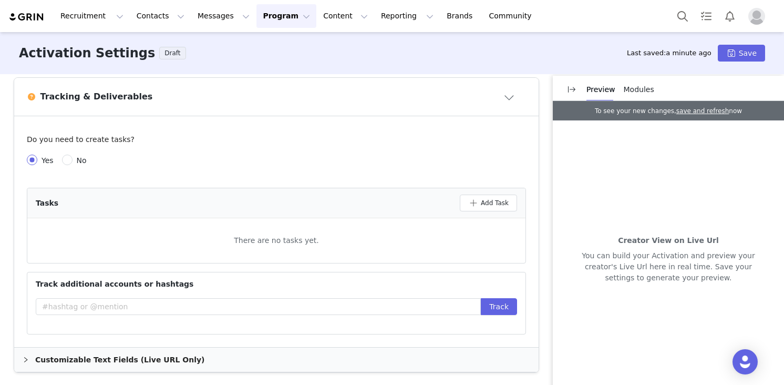
scroll to position [401, 0]
click at [73, 162] on span "No" at bounding box center [82, 161] width 18 height 8
click at [73, 162] on input "No" at bounding box center [67, 160] width 11 height 11
radio input "true"
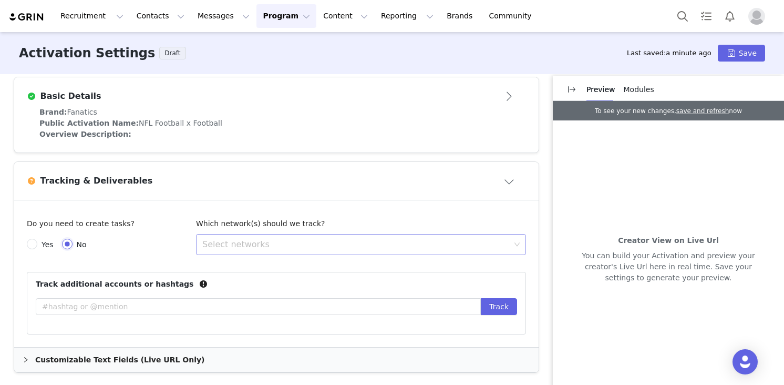
click at [212, 243] on div "Select networks" at bounding box center [356, 244] width 308 height 11
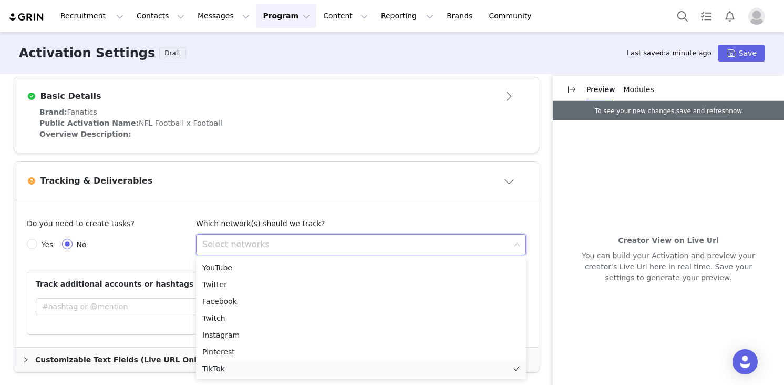
click at [218, 367] on li "TikTok" at bounding box center [361, 368] width 330 height 17
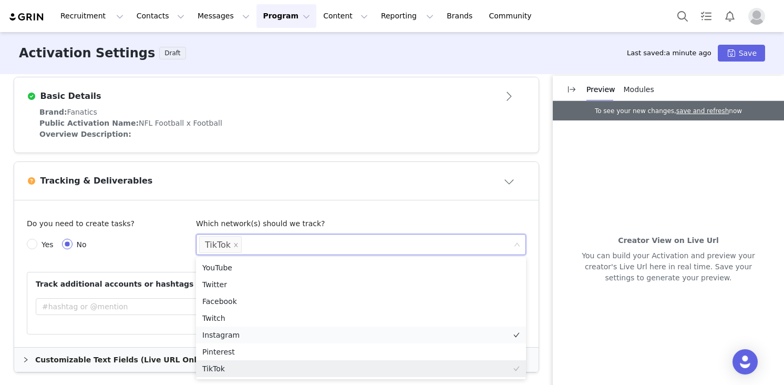
click at [223, 337] on li "Instagram" at bounding box center [361, 335] width 330 height 17
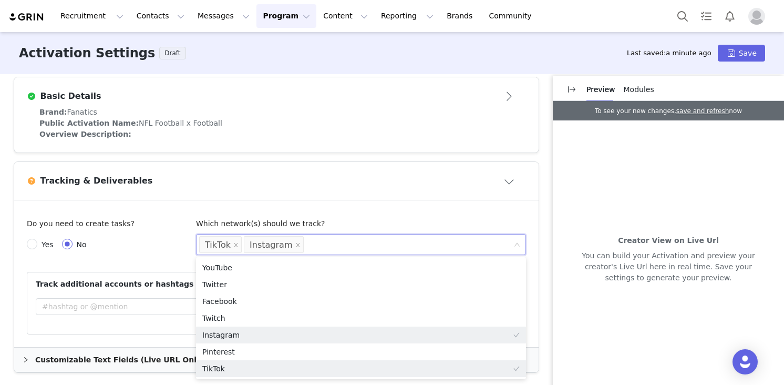
click at [187, 180] on div "Tracking & Deliverables" at bounding box center [259, 181] width 465 height 13
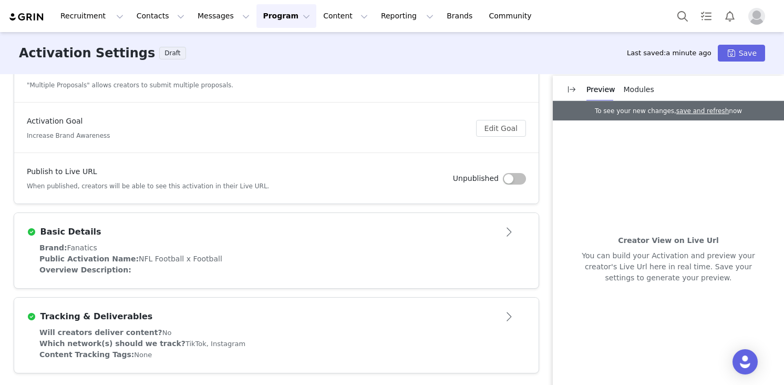
click at [152, 319] on div "Tracking & Deliverables" at bounding box center [259, 316] width 465 height 13
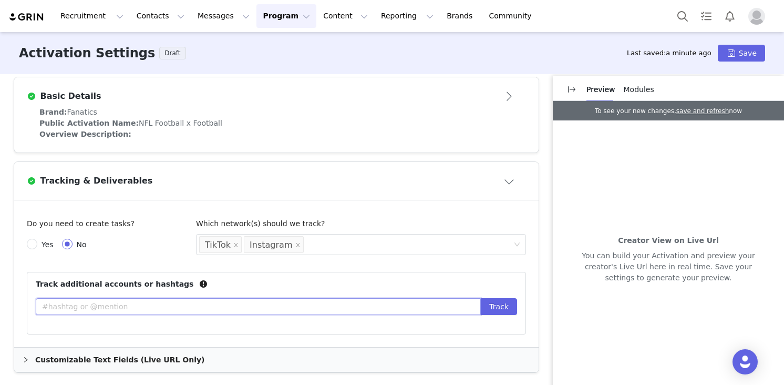
click at [122, 307] on input "text" at bounding box center [258, 306] width 445 height 17
type input "@fanatics"
click at [481, 298] on button "Track" at bounding box center [499, 306] width 36 height 17
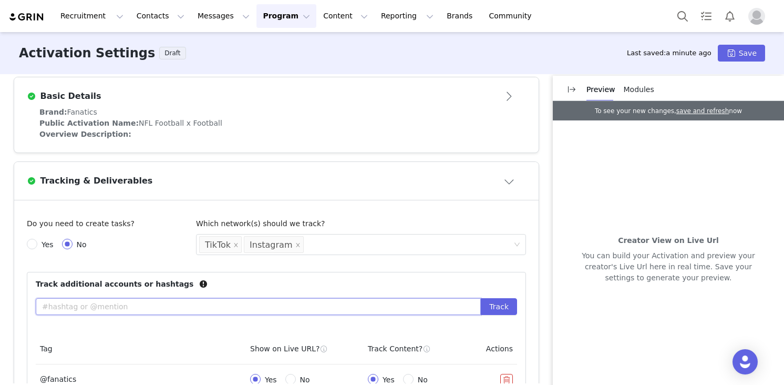
type input "@"
type input "#fanatics"
click at [481, 298] on button "Track" at bounding box center [499, 306] width 36 height 17
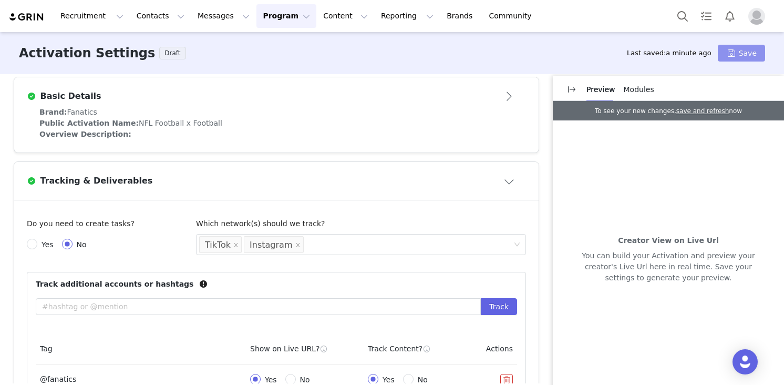
click at [758, 49] on button "Save" at bounding box center [741, 53] width 47 height 17
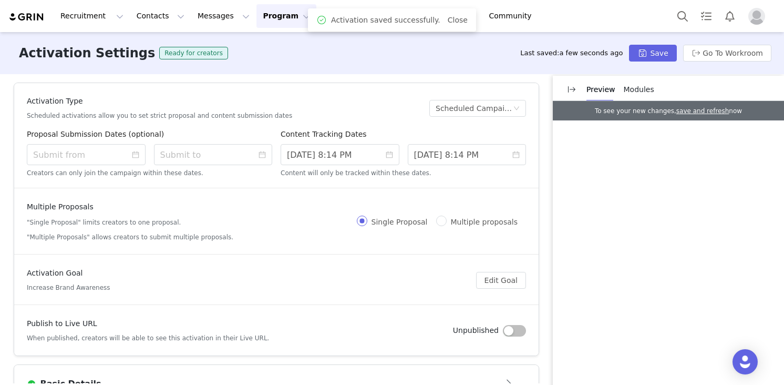
click at [271, 18] on button "Program Program" at bounding box center [287, 16] width 60 height 24
click at [268, 40] on link "Activations" at bounding box center [281, 46] width 83 height 19
